Goal: Task Accomplishment & Management: Complete application form

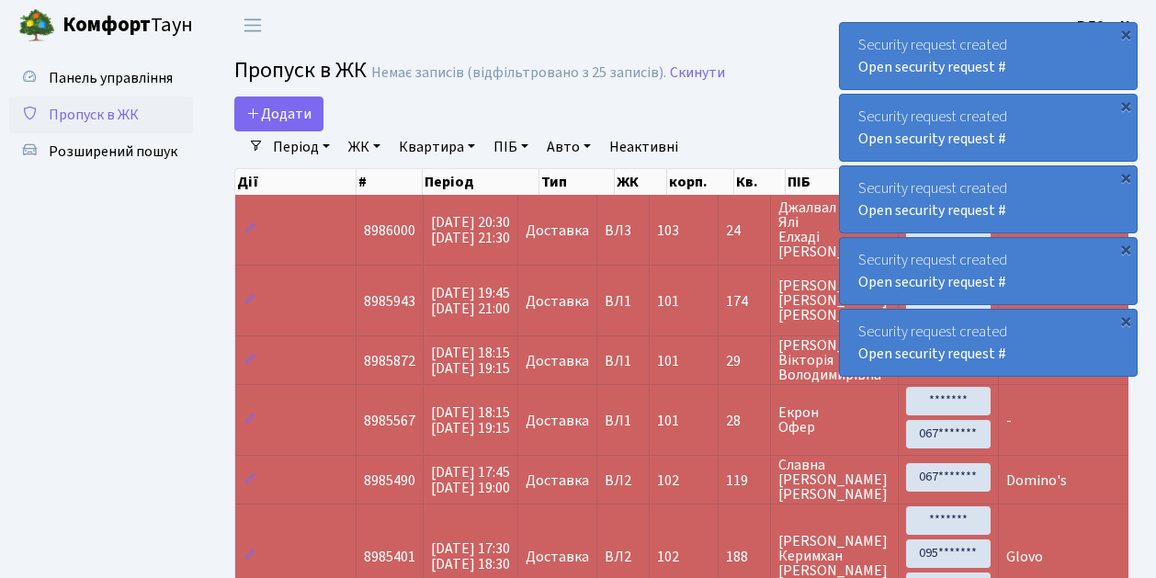
select select "25"
drag, startPoint x: 0, startPoint y: 0, endPoint x: 126, endPoint y: 115, distance: 170.3
click at [126, 115] on span "Пропуск в ЖК" at bounding box center [94, 115] width 90 height 20
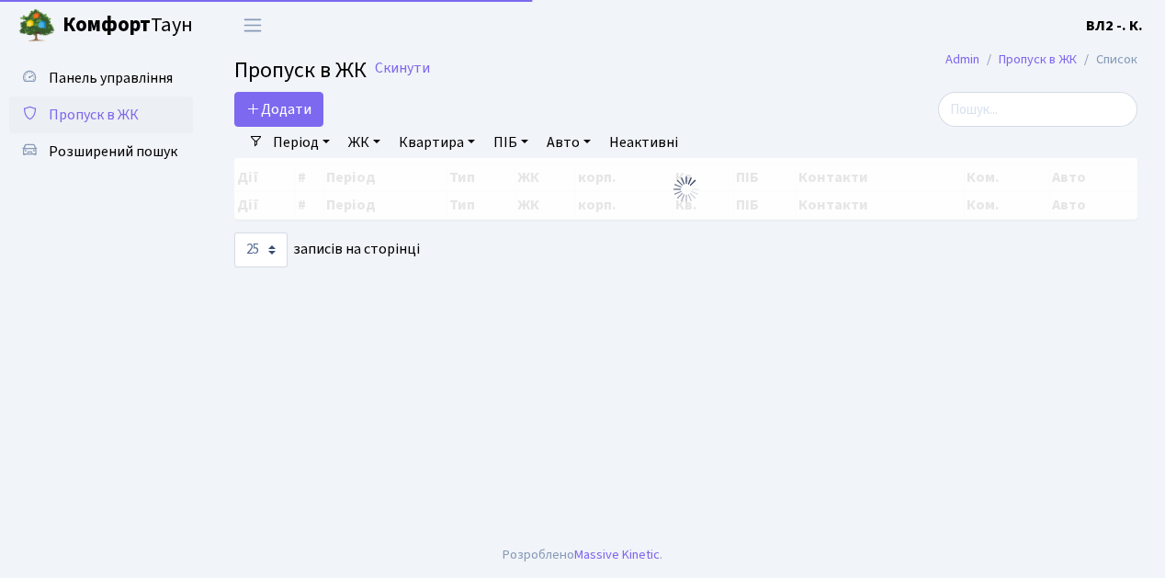
select select "25"
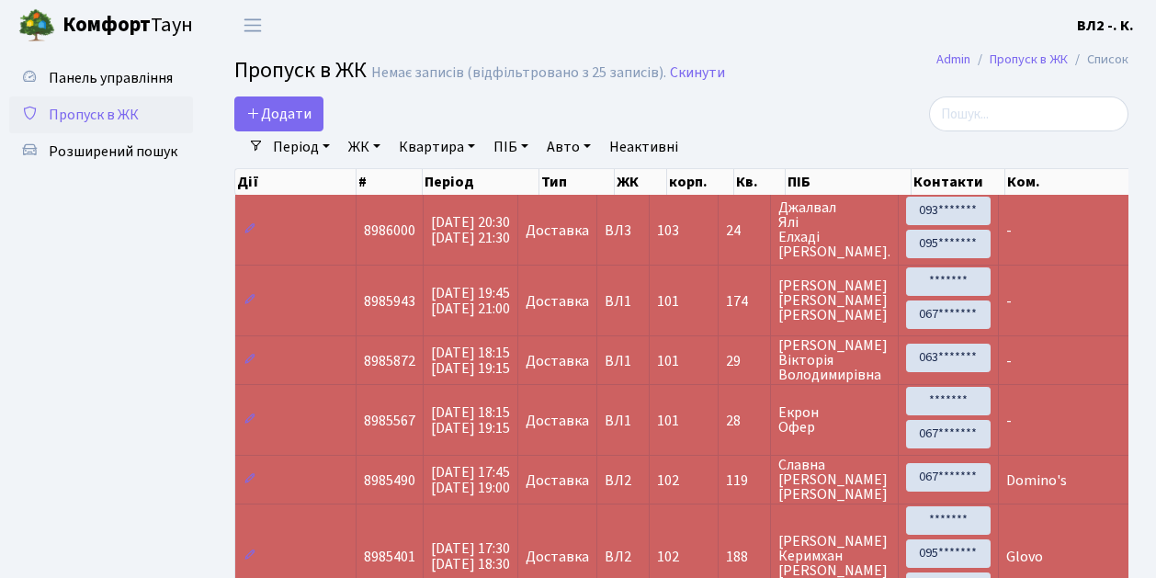
click at [107, 116] on span "Пропуск в ЖК" at bounding box center [94, 115] width 90 height 20
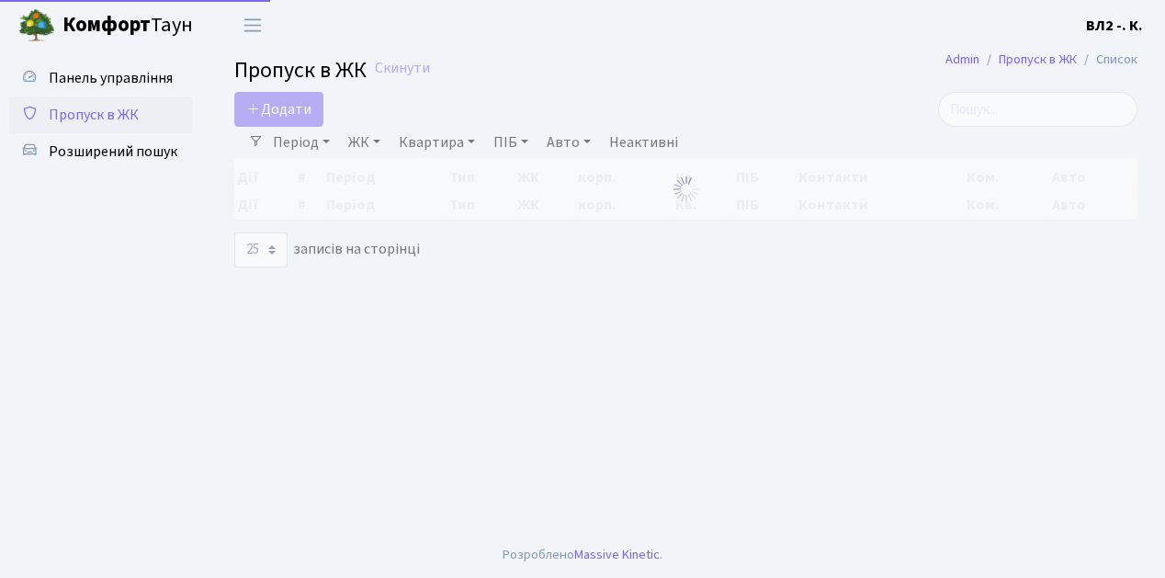
select select "25"
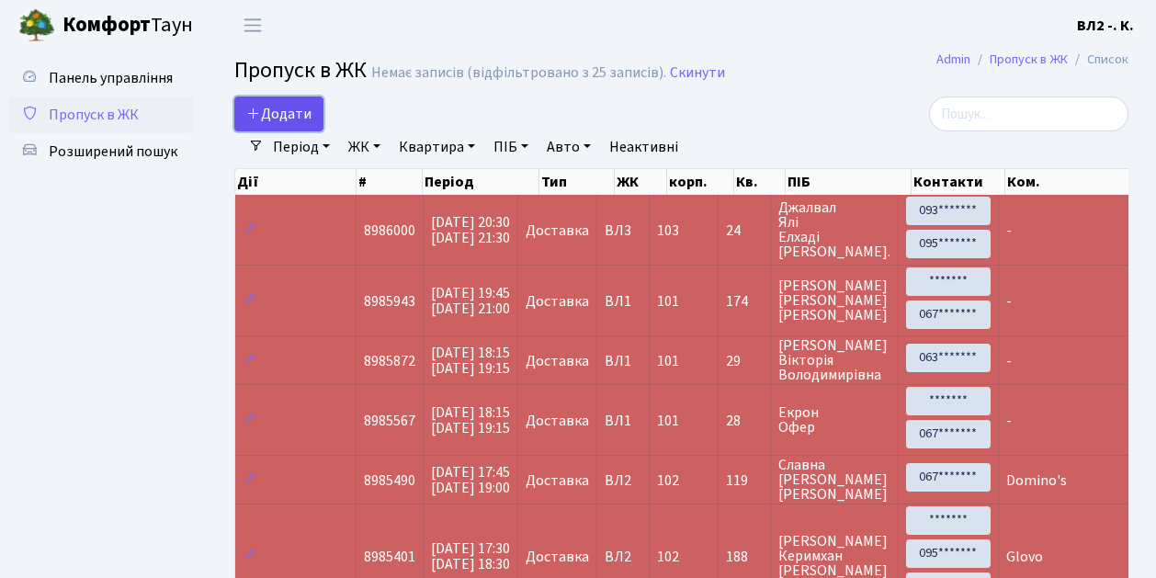
click at [276, 113] on span "Додати" at bounding box center [278, 114] width 65 height 20
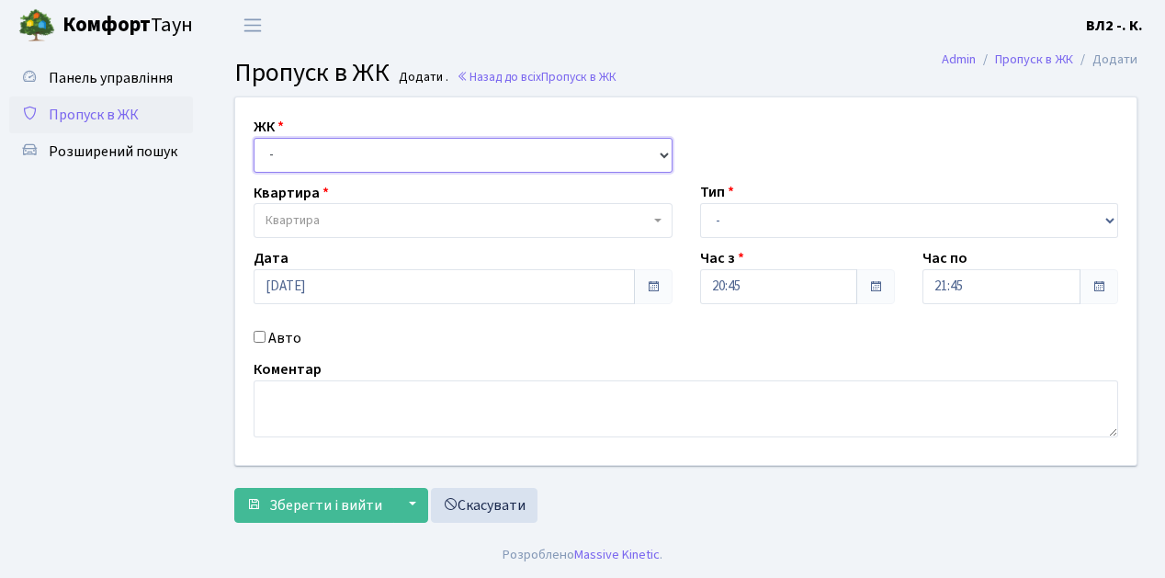
click at [301, 156] on select "- ВЛ1, Ужгородський пров., 4/1 ВЛ2, Голосіївський просп., 76 ВЛ3, пр.Голосіївсь…" at bounding box center [463, 155] width 419 height 35
select select "317"
click at [254, 138] on select "- ВЛ1, Ужгородський пров., 4/1 ВЛ2, Голосіївський просп., 76 ВЛ3, пр.Голосіївсь…" at bounding box center [463, 155] width 419 height 35
select select
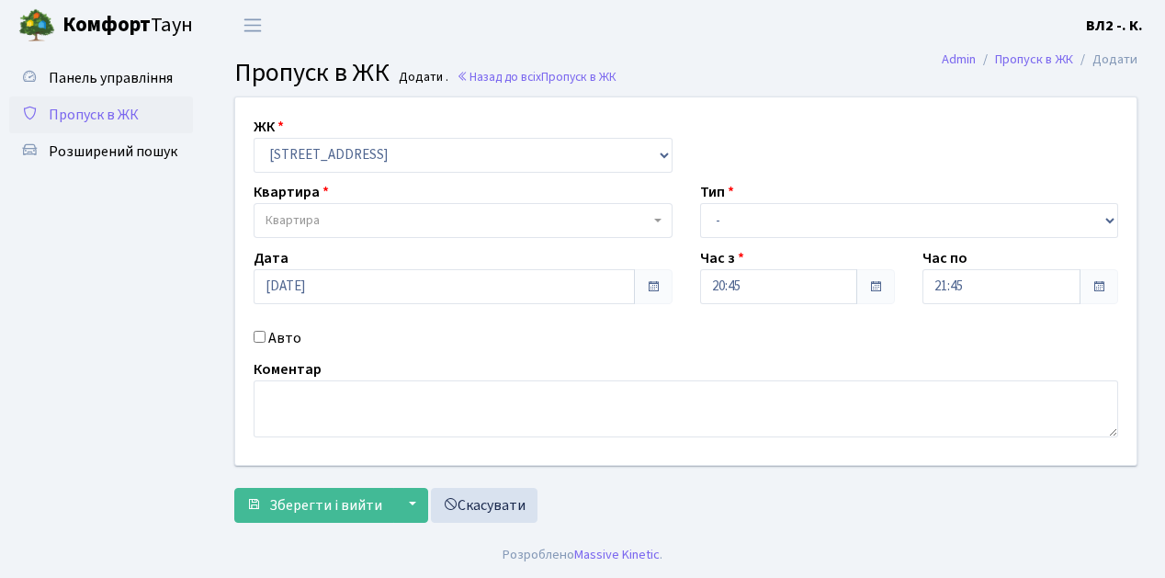
click at [343, 220] on span "Квартира" at bounding box center [457, 220] width 384 height 18
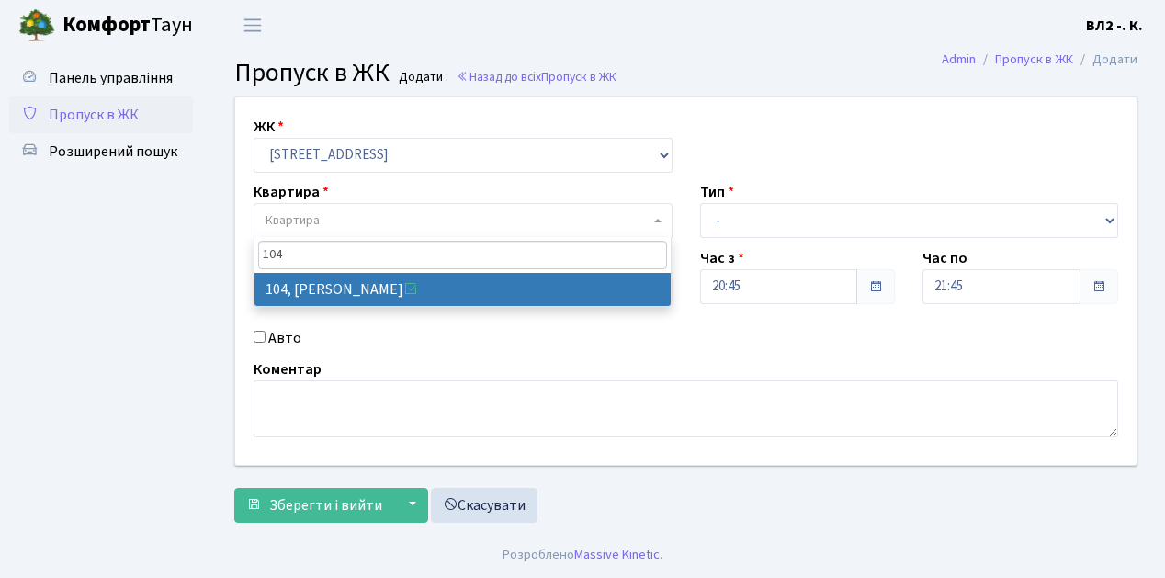
type input "104"
select select "38248"
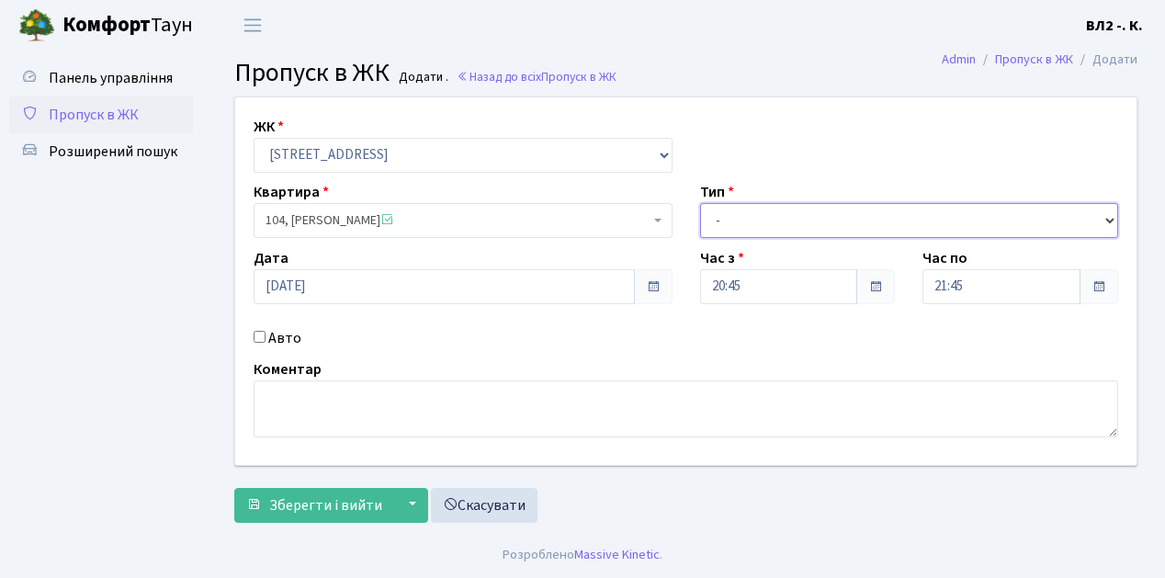
click at [761, 220] on select "- Доставка Таксі Гості Сервіс" at bounding box center [909, 220] width 419 height 35
select select "1"
click at [700, 203] on select "- Доставка Таксі Гості Сервіс" at bounding box center [909, 220] width 419 height 35
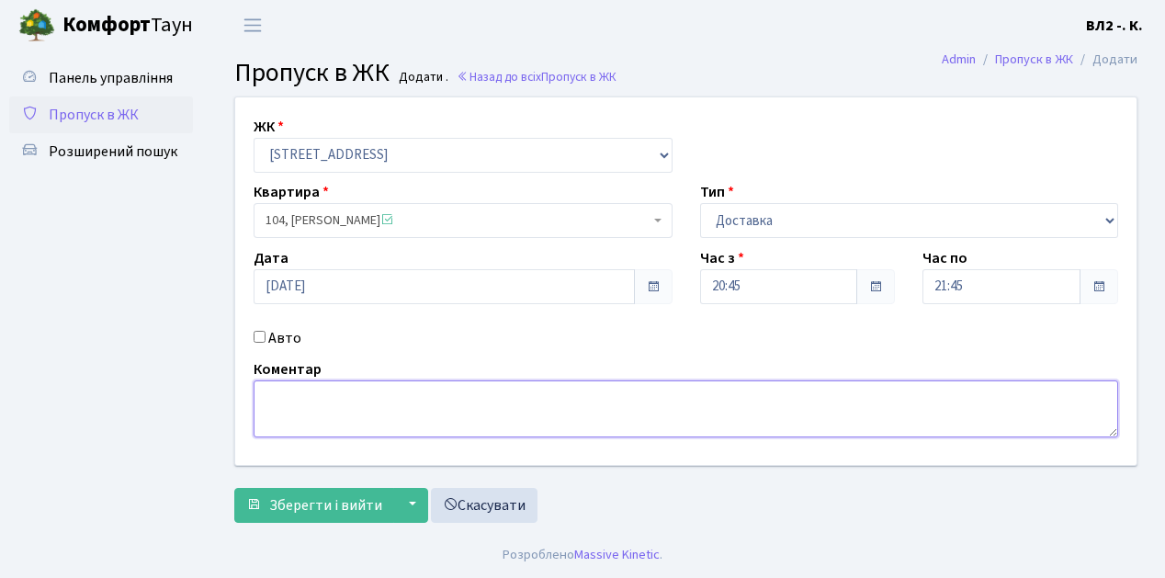
click at [304, 412] on textarea at bounding box center [686, 408] width 864 height 57
type textarea "СУШИЯ"
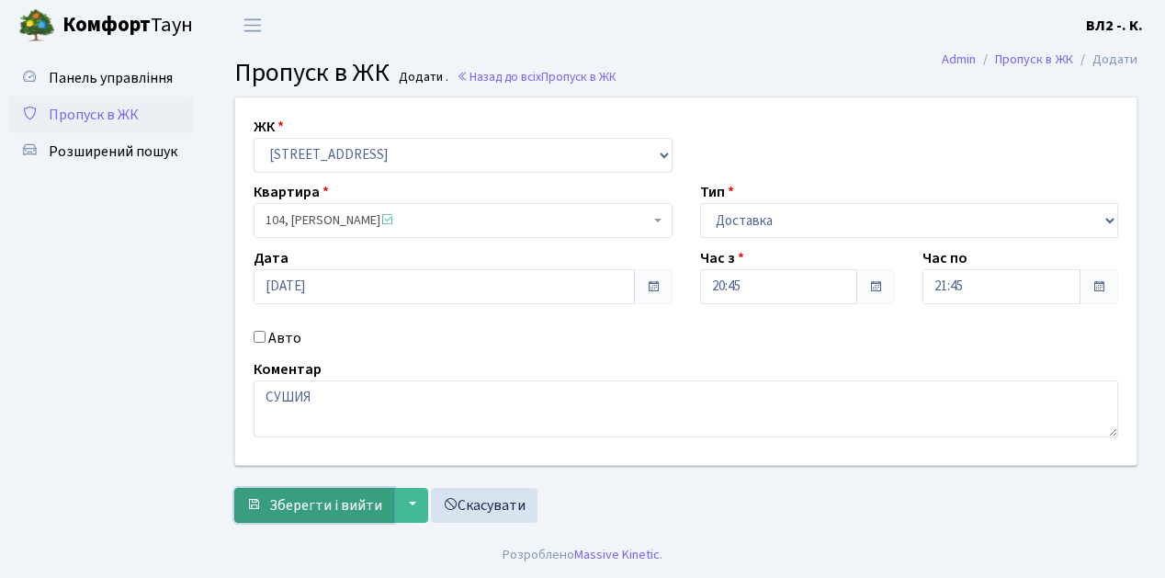
click at [333, 507] on span "Зберегти і вийти" at bounding box center [325, 505] width 113 height 20
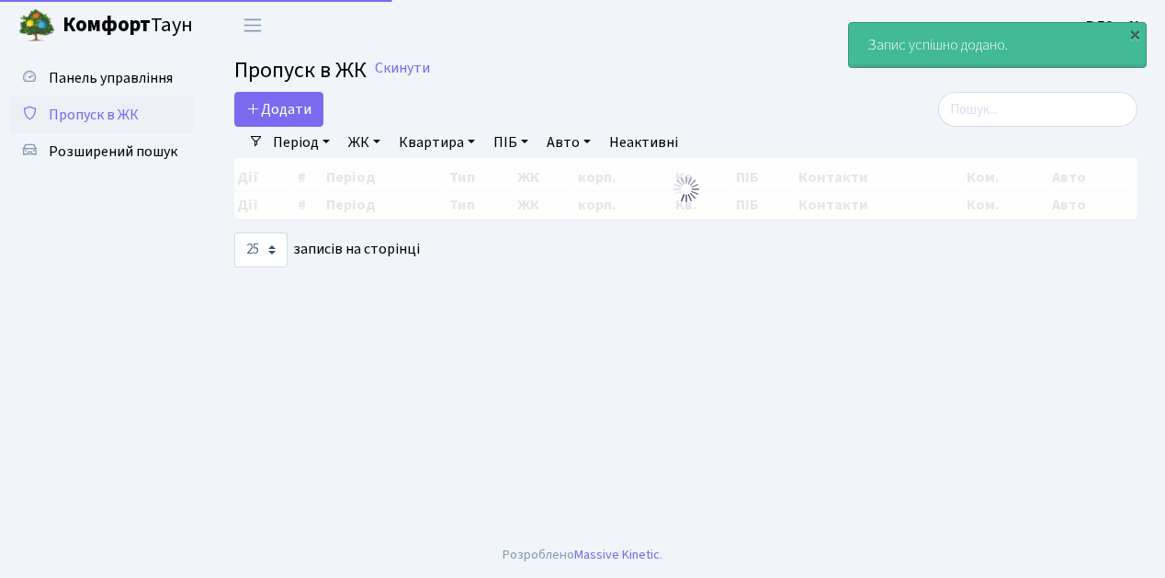
select select "25"
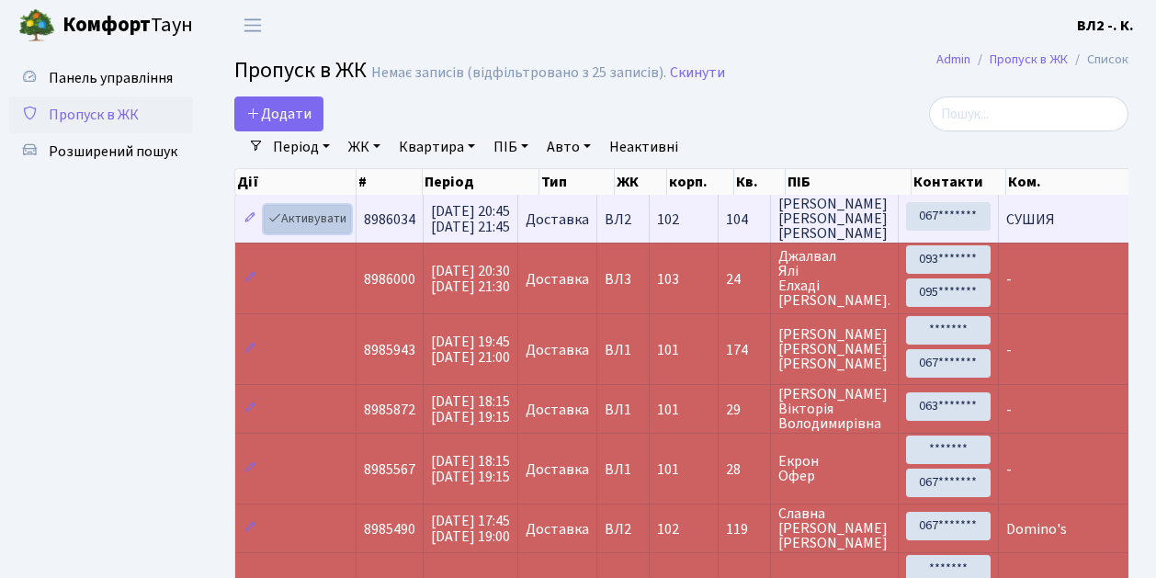
click at [297, 217] on link "Активувати" at bounding box center [307, 219] width 87 height 28
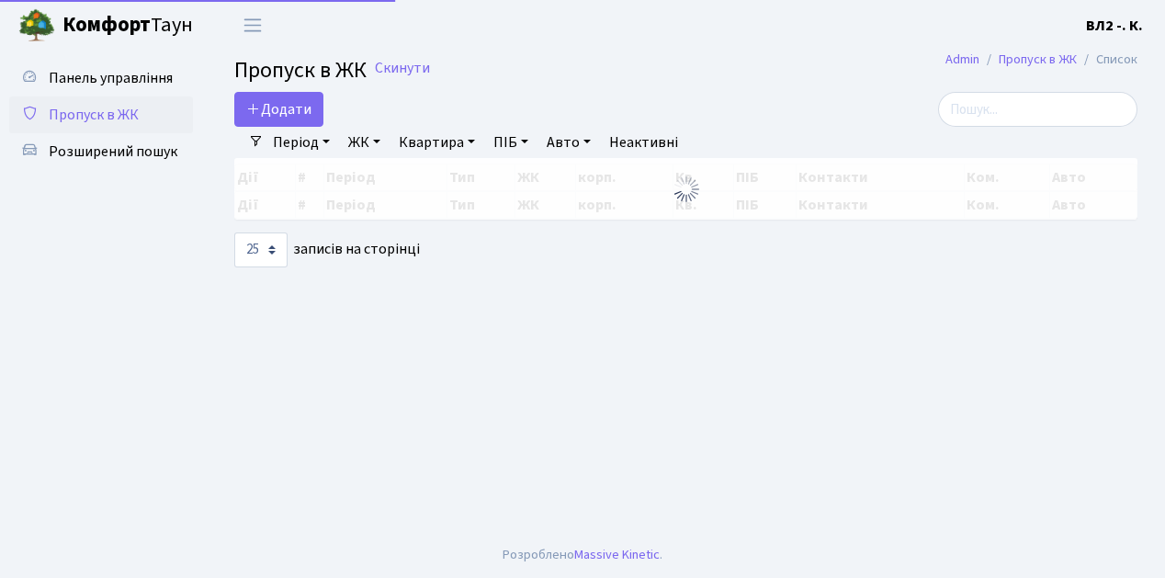
select select "25"
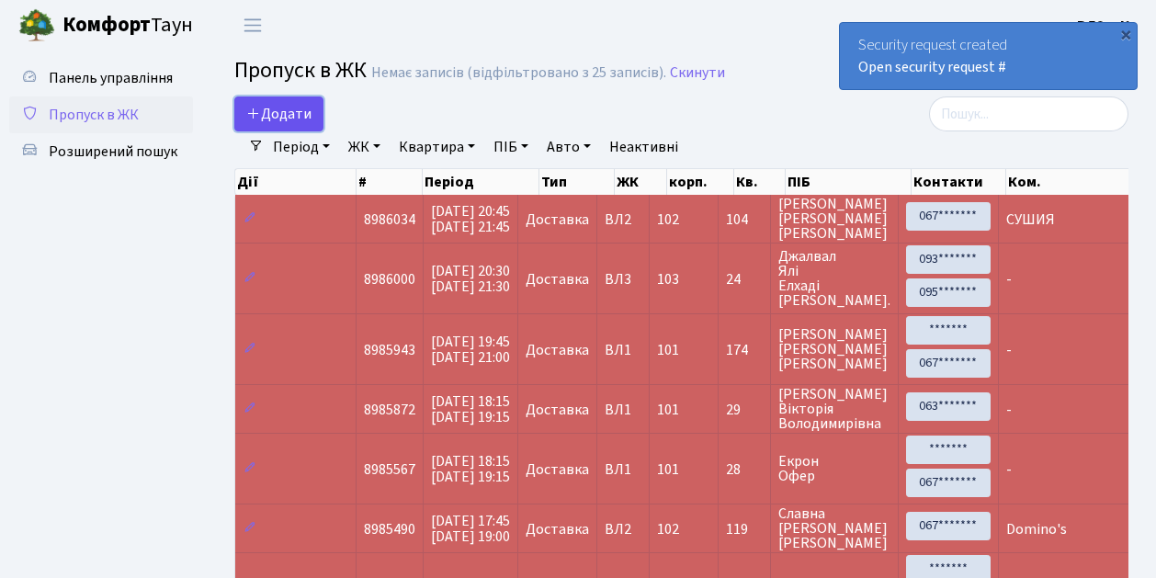
click at [287, 115] on span "Додати" at bounding box center [278, 114] width 65 height 20
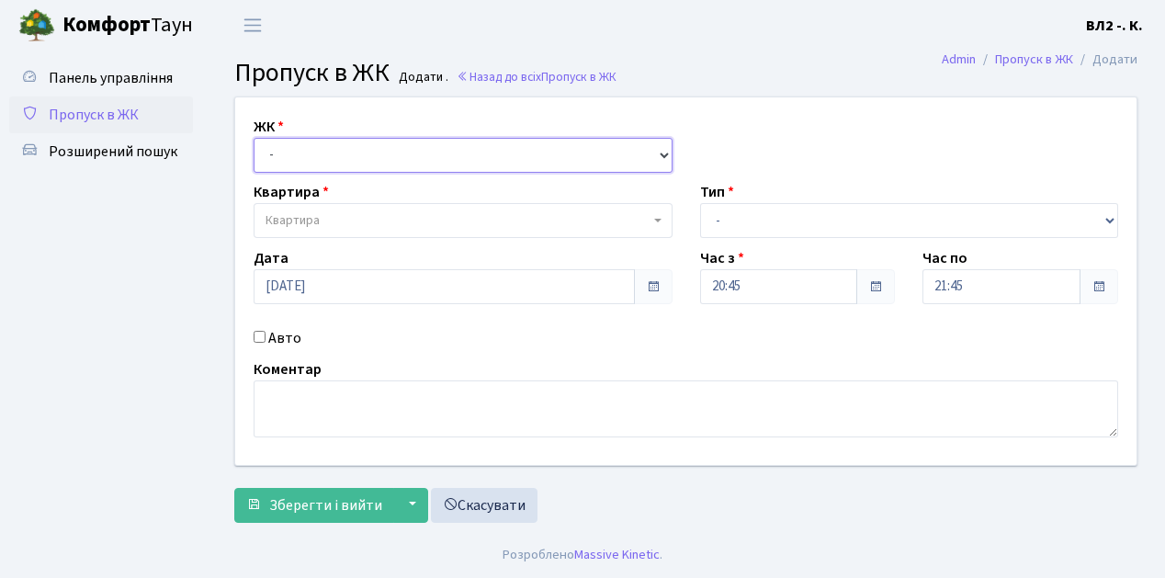
click at [299, 140] on select "- ВЛ1, Ужгородський пров., 4/1 ВЛ2, Голосіївський просп., 76 ВЛ3, пр.Голосіївсь…" at bounding box center [463, 155] width 419 height 35
select select "317"
click at [254, 138] on select "- ВЛ1, Ужгородський пров., 4/1 ВЛ2, Голосіївський просп., 76 ВЛ3, пр.Голосіївсь…" at bounding box center [463, 155] width 419 height 35
select select
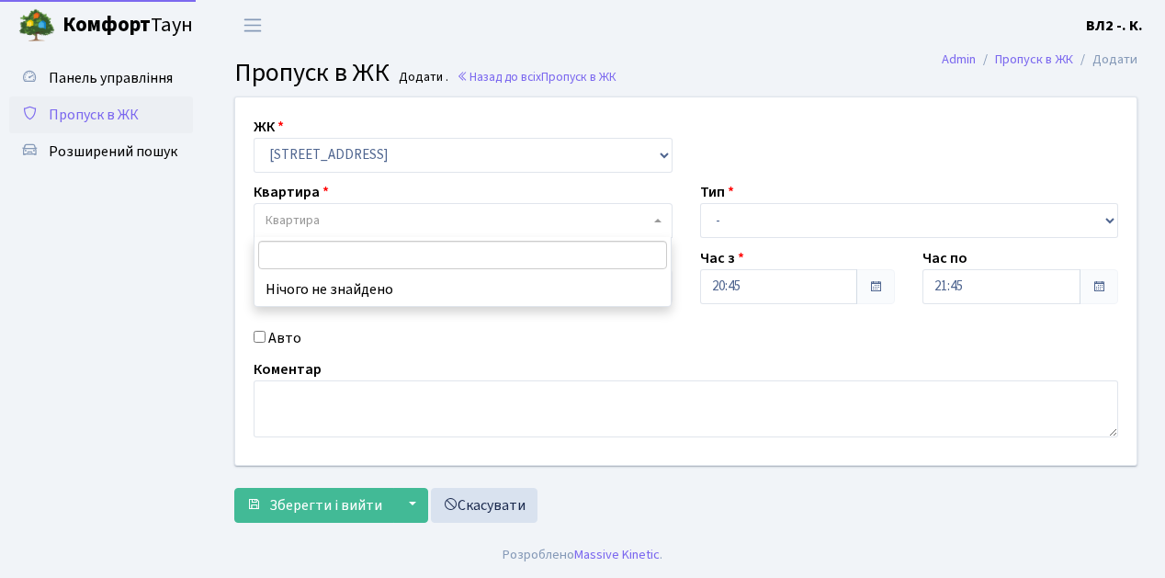
click at [330, 222] on span "Квартира" at bounding box center [457, 220] width 384 height 18
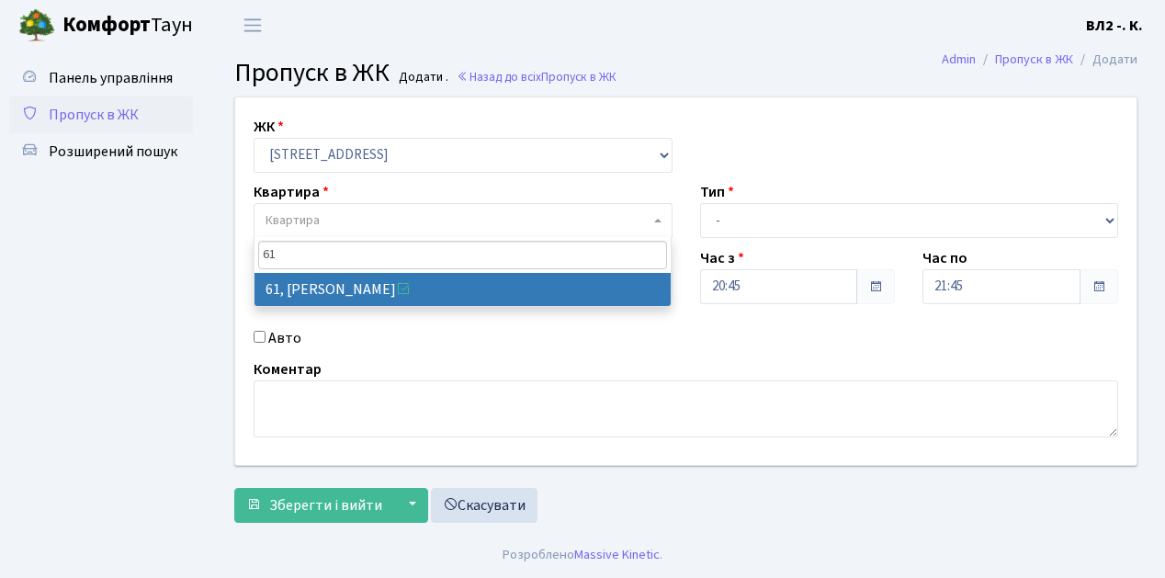
type input "61"
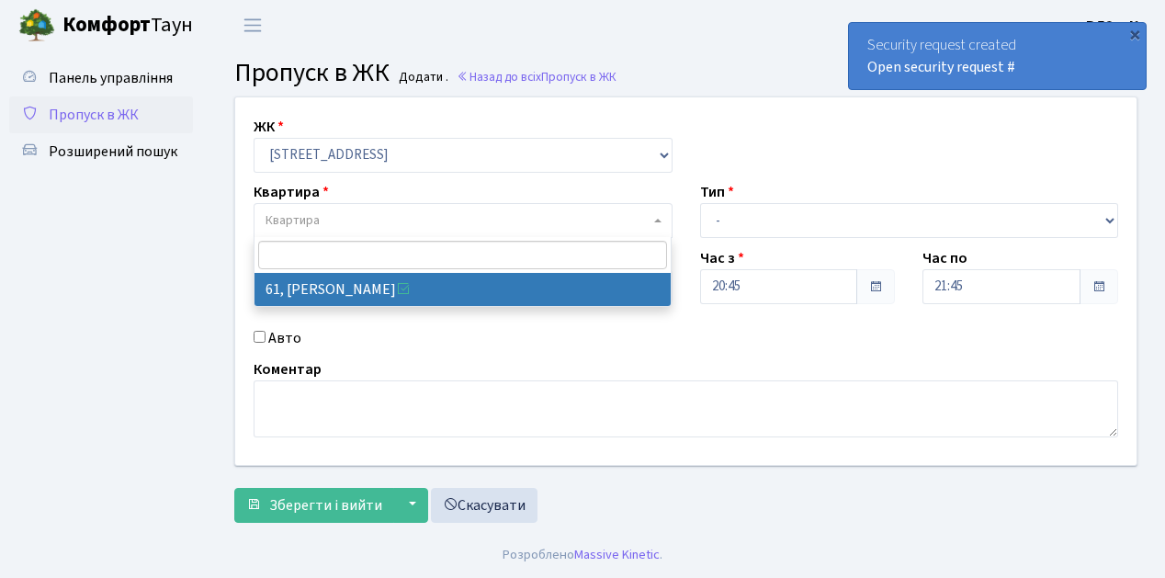
select select "38122"
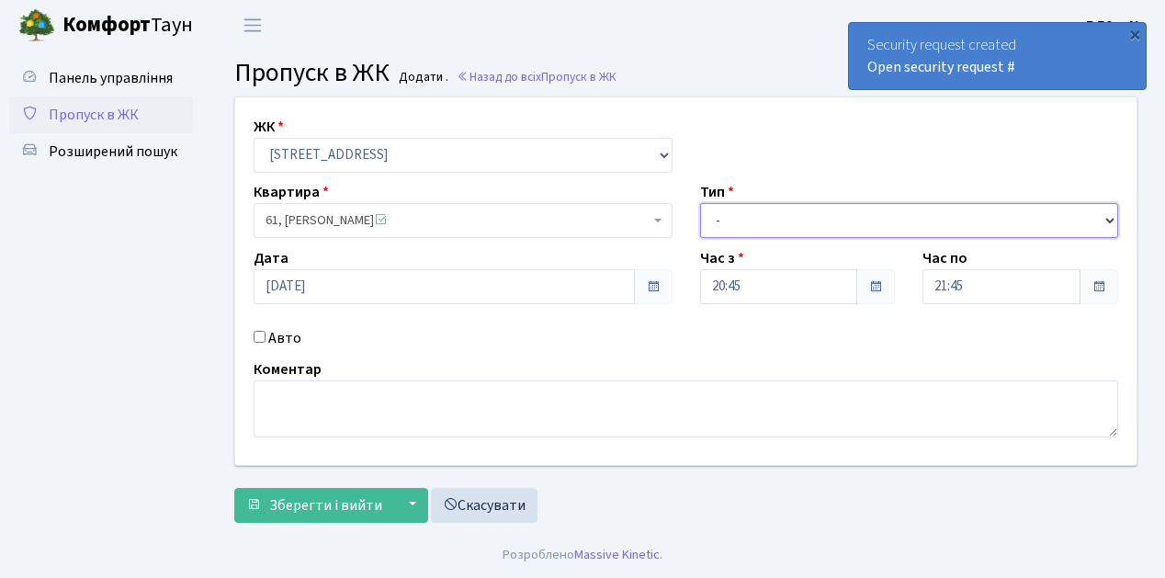
click at [736, 222] on select "- Доставка Таксі Гості Сервіс" at bounding box center [909, 220] width 419 height 35
select select "1"
click at [700, 203] on select "- Доставка Таксі Гості Сервіс" at bounding box center [909, 220] width 419 height 35
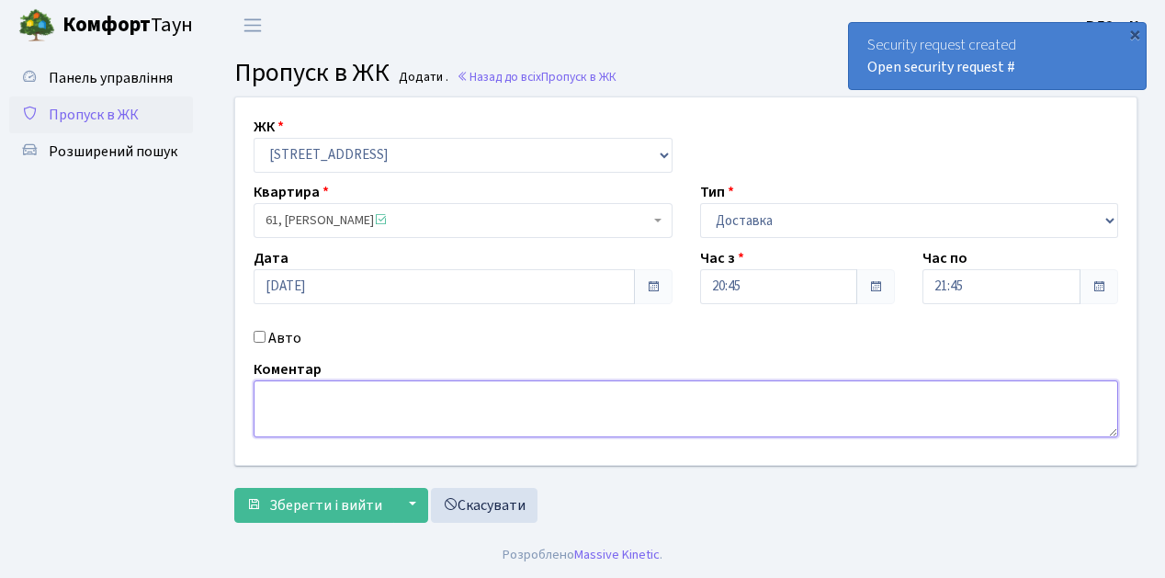
click at [276, 401] on textarea at bounding box center [686, 408] width 864 height 57
type textarea "Glovo"
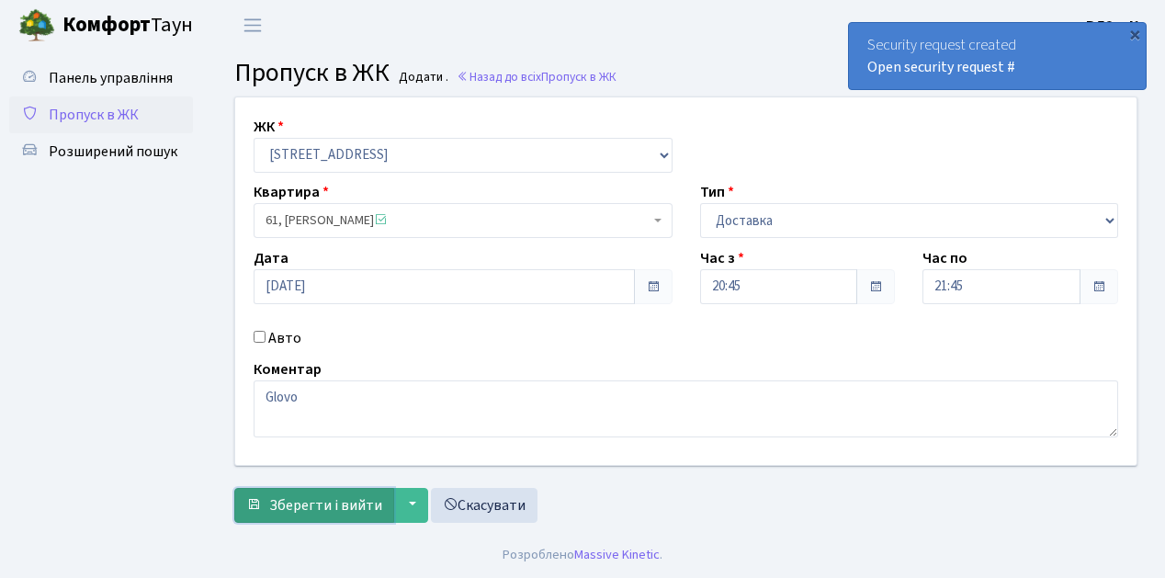
click at [329, 506] on span "Зберегти і вийти" at bounding box center [325, 505] width 113 height 20
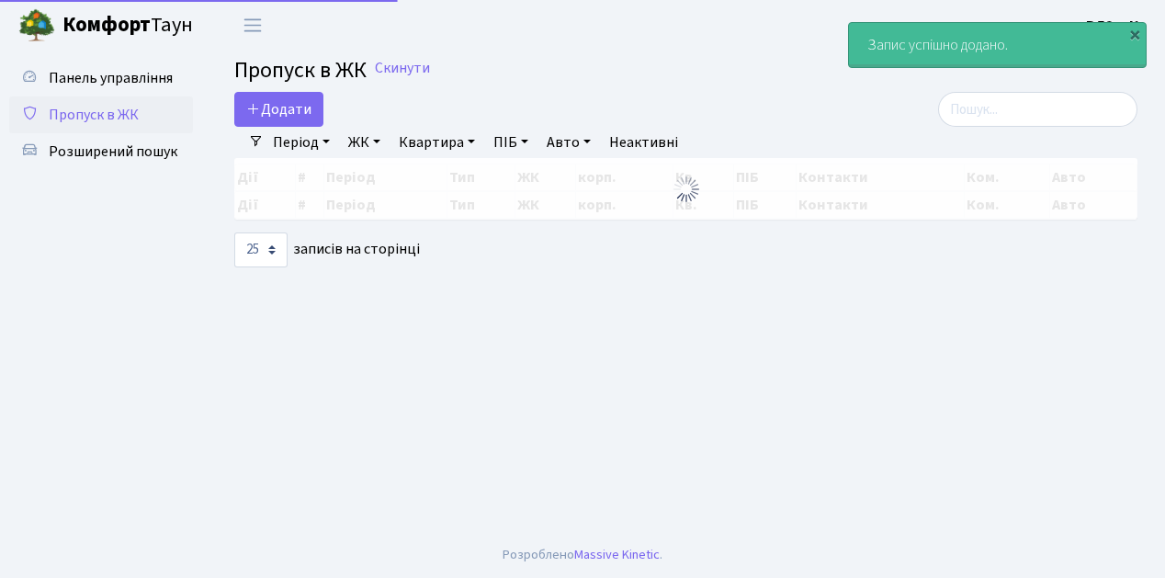
select select "25"
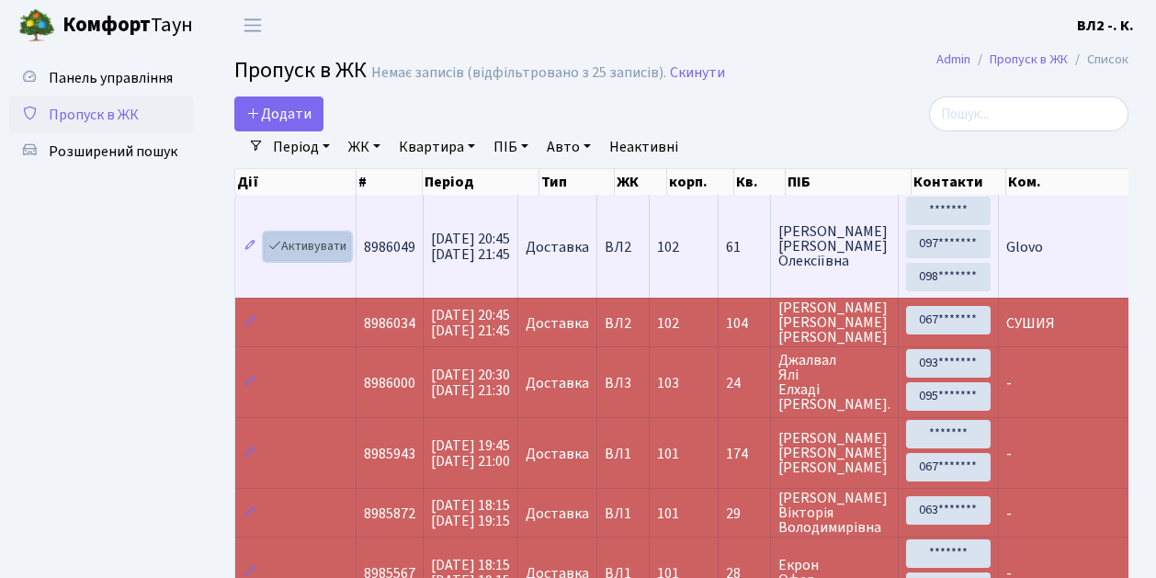
click at [314, 246] on link "Активувати" at bounding box center [307, 246] width 87 height 28
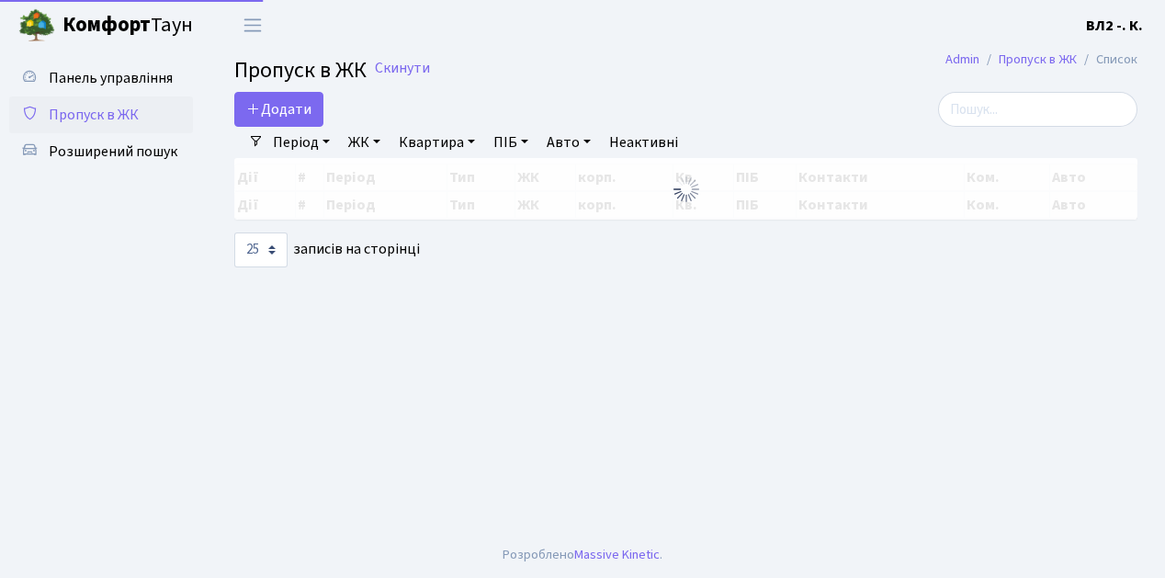
select select "25"
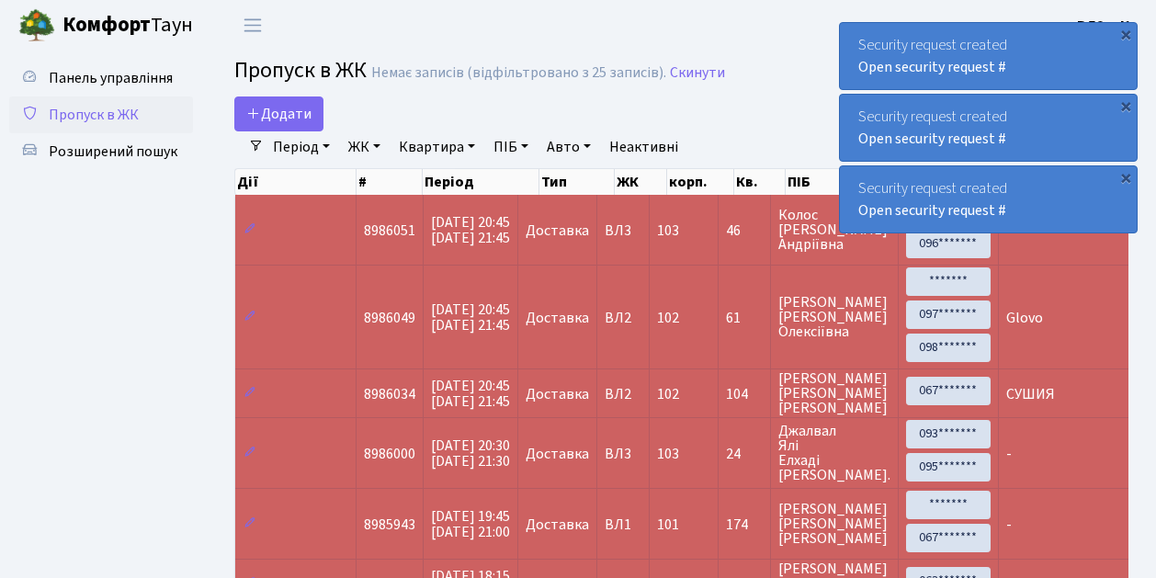
click at [84, 114] on span "Пропуск в ЖК" at bounding box center [94, 115] width 90 height 20
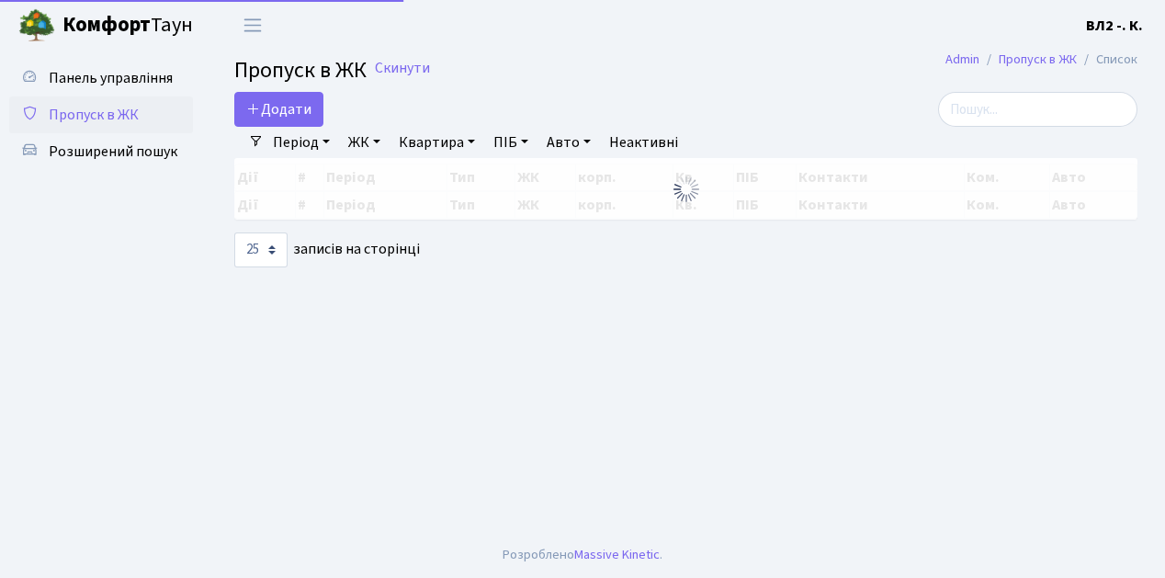
select select "25"
